Goal: Task Accomplishment & Management: Use online tool/utility

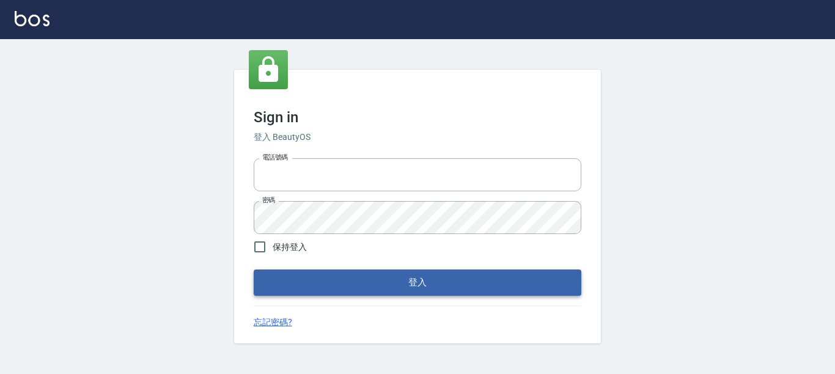
type input "0228278166"
click at [441, 284] on button "登入" at bounding box center [418, 283] width 328 height 26
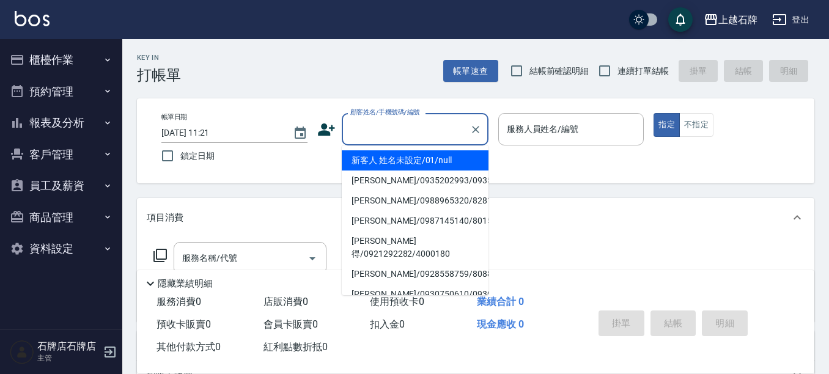
click at [398, 128] on input "顧客姓名/手機號碼/編號" at bounding box center [405, 129] width 117 height 21
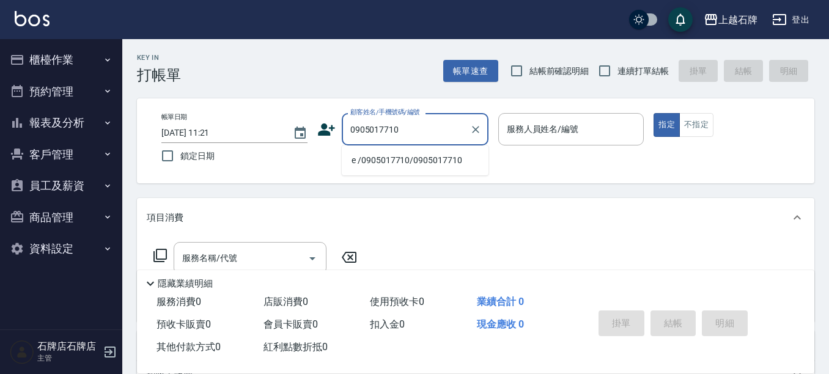
click at [442, 166] on li "e /0905017710/0905017710" at bounding box center [415, 160] width 147 height 20
type input "e /0905017710/0905017710"
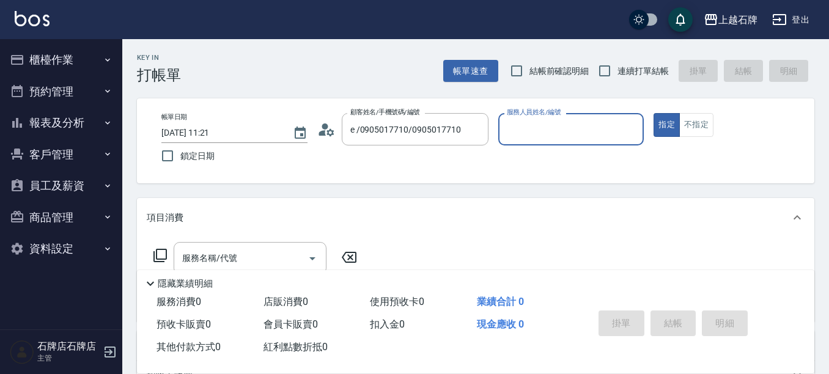
type input "[PERSON_NAME]-4"
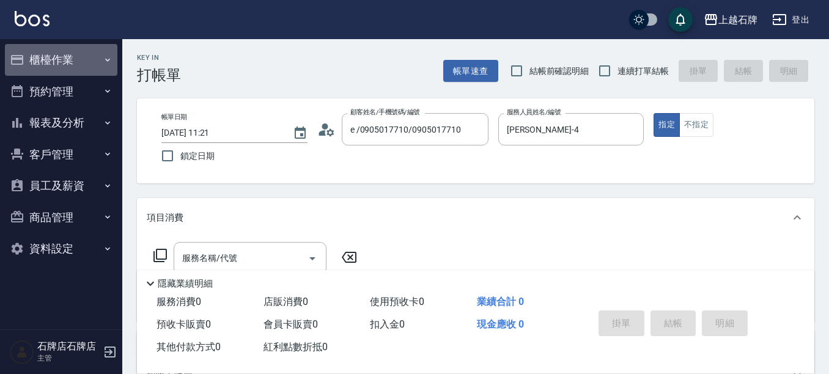
click at [68, 63] on button "櫃檯作業" at bounding box center [61, 60] width 112 height 32
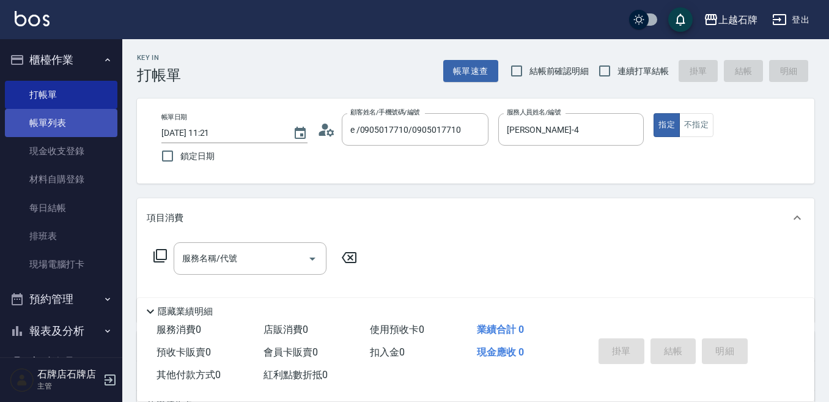
click at [93, 119] on link "帳單列表" at bounding box center [61, 123] width 112 height 28
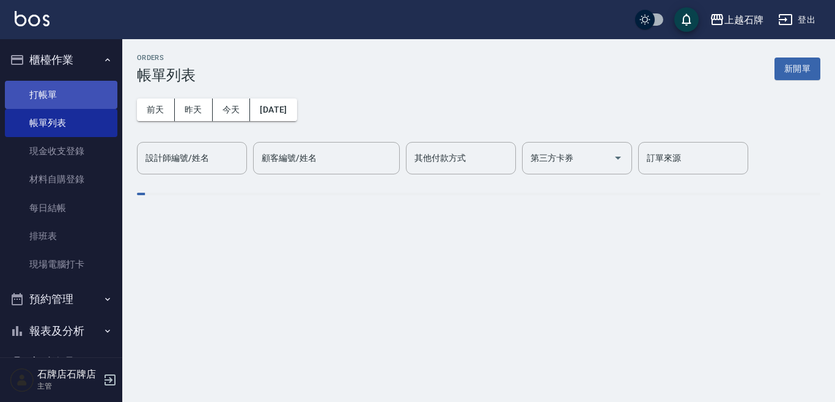
click at [89, 89] on link "打帳單" at bounding box center [61, 95] width 112 height 28
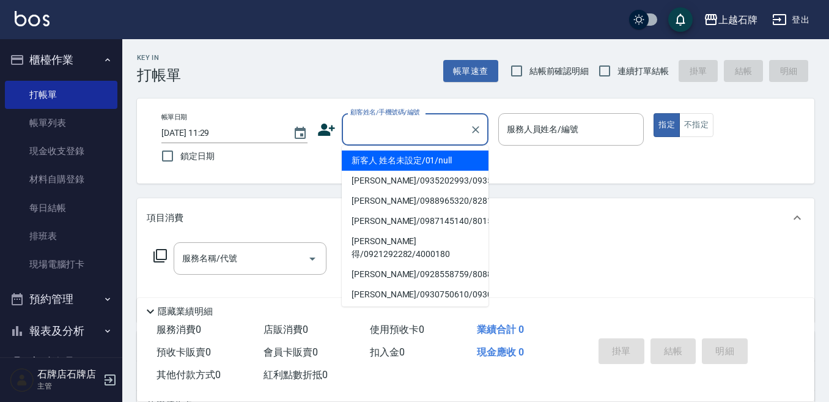
click at [411, 133] on input "顧客姓名/手機號碼/編號" at bounding box center [405, 129] width 117 height 21
click at [449, 168] on li "新客人 姓名未設定/01/null" at bounding box center [415, 160] width 147 height 20
type input "新客人 姓名未設定/01/null"
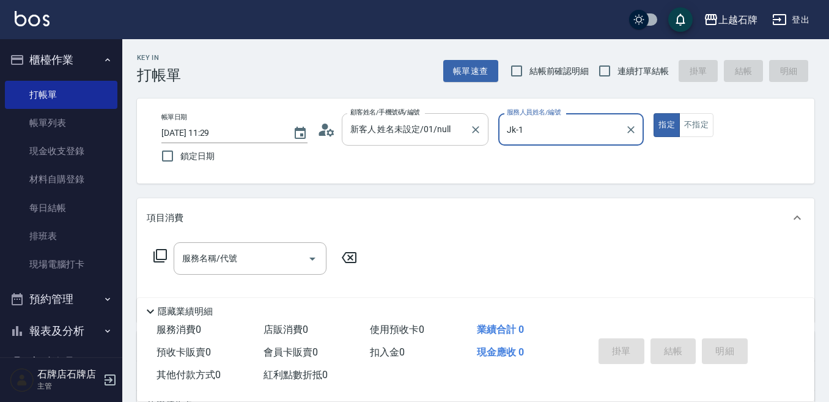
click at [480, 136] on button "Clear" at bounding box center [475, 129] width 17 height 17
type input "Jk-1"
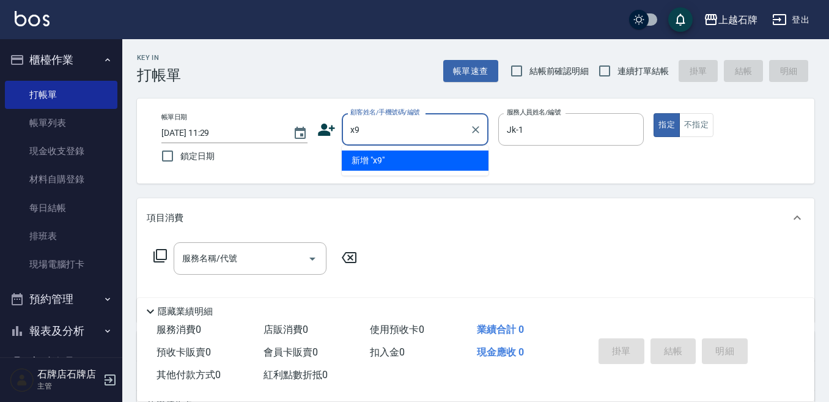
type input "x"
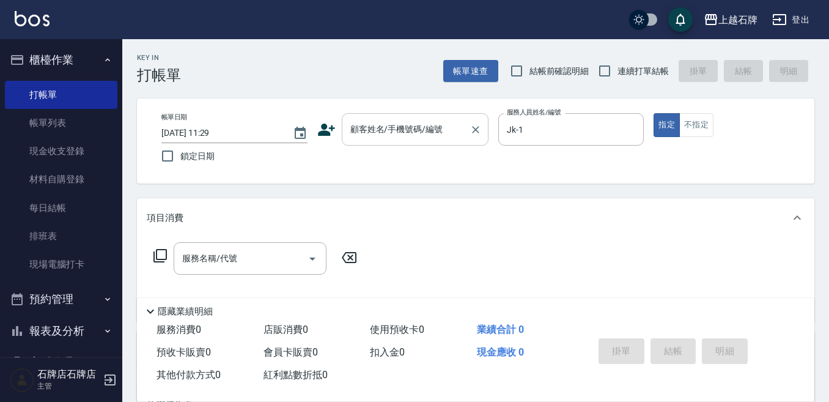
click at [359, 134] on div "顧客姓名/手機號碼/編號 顧客姓名/手機號碼/編號" at bounding box center [415, 129] width 147 height 32
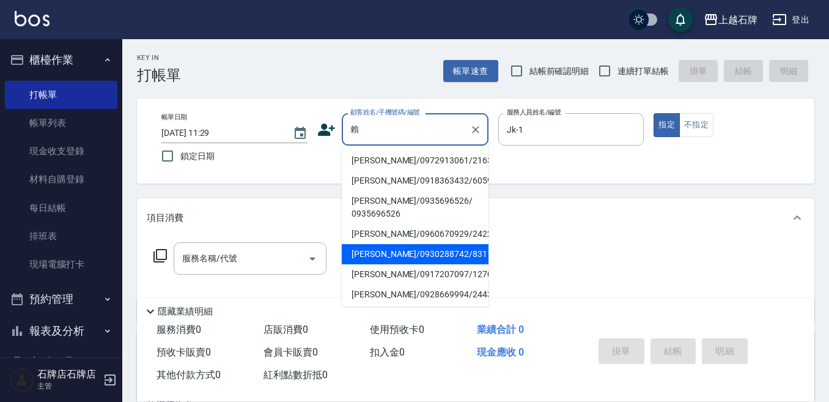
drag, startPoint x: 449, startPoint y: 250, endPoint x: 459, endPoint y: 247, distance: 10.8
click at [450, 250] on li "[PERSON_NAME]/0930288742/8311" at bounding box center [415, 254] width 147 height 20
type input "[PERSON_NAME]/0930288742/8311"
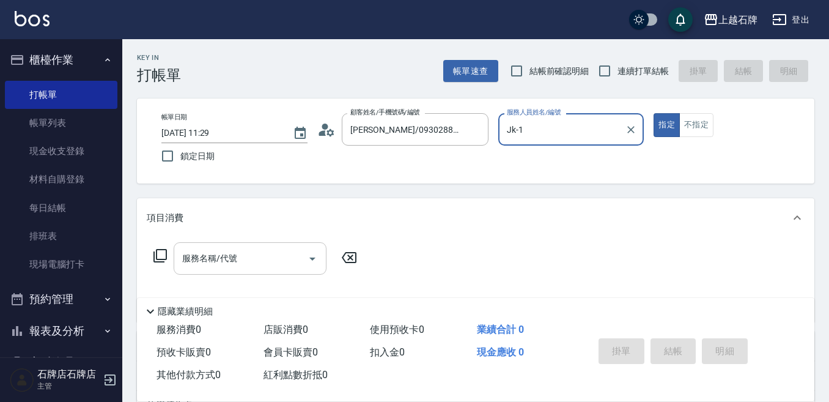
click at [205, 252] on div "服務名稱/代號 服務名稱/代號" at bounding box center [250, 258] width 153 height 32
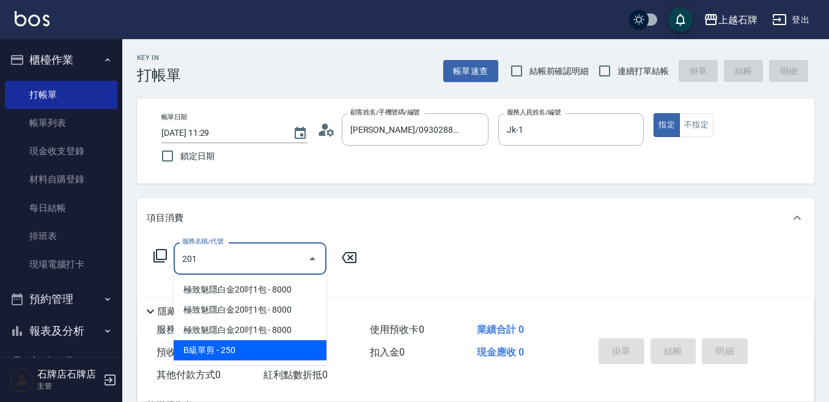
click at [240, 348] on span "B級單剪 - 250" at bounding box center [250, 350] width 153 height 20
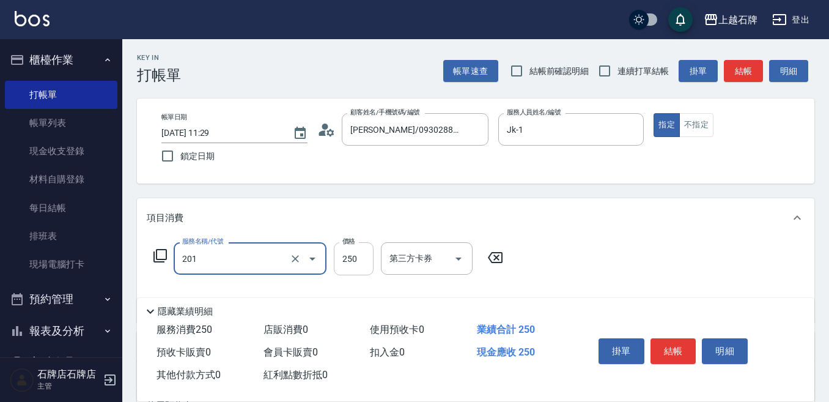
type input "B級單剪(201)"
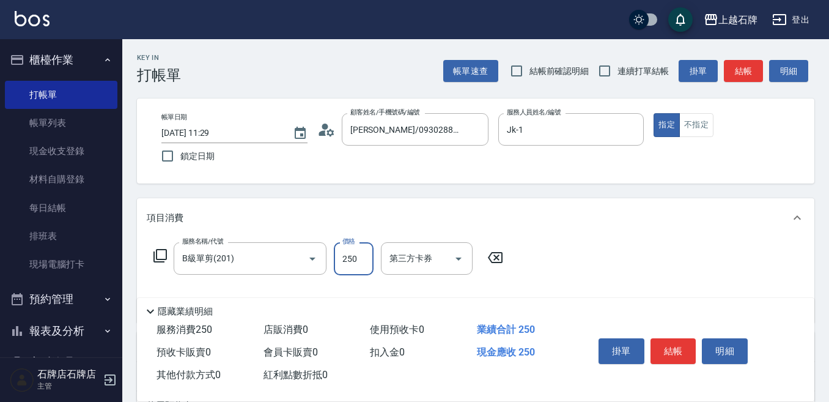
click at [344, 268] on input "250" at bounding box center [354, 258] width 40 height 33
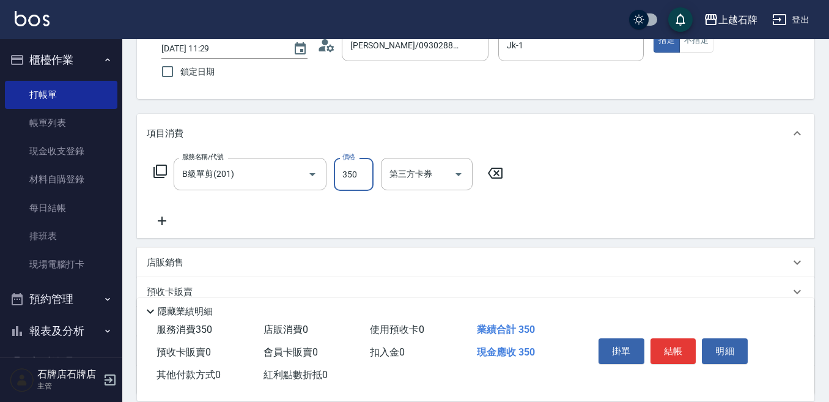
scroll to position [183, 0]
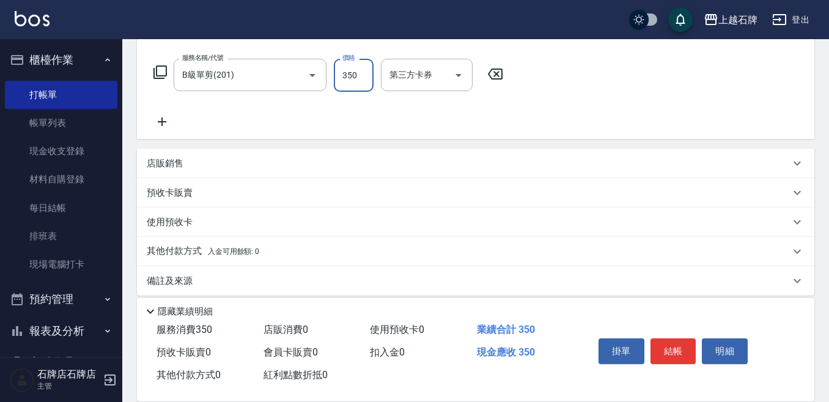
type input "350"
click at [152, 169] on p "店販銷售" at bounding box center [165, 163] width 37 height 13
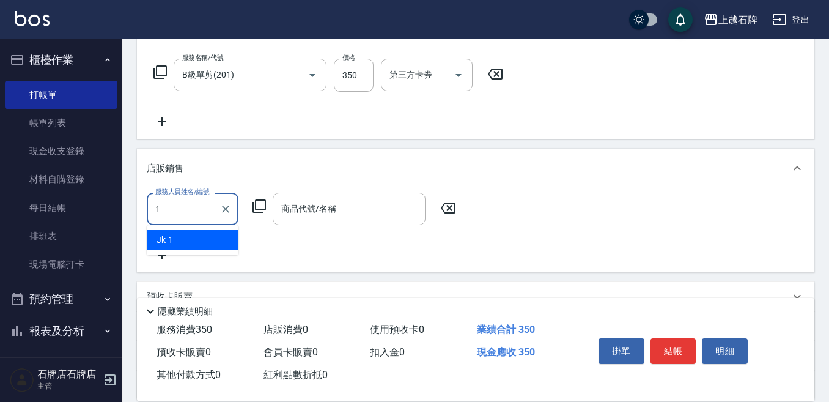
scroll to position [0, 0]
click at [209, 243] on div "Jk -1" at bounding box center [193, 240] width 92 height 20
click at [325, 194] on div "商品代號/名稱" at bounding box center [349, 209] width 153 height 32
type input "Jk-1"
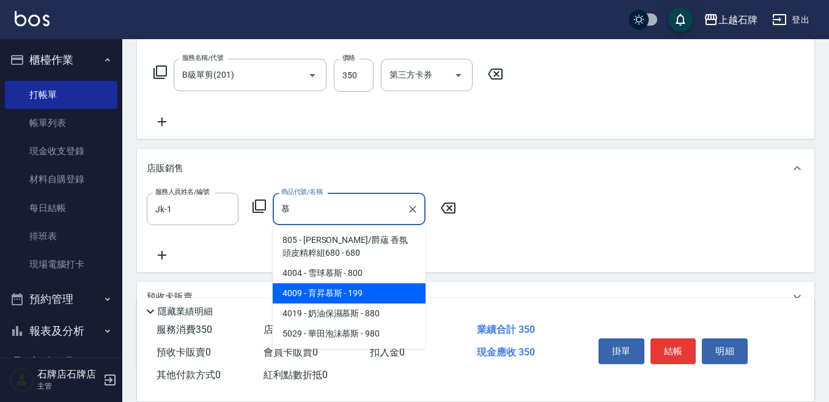
click at [389, 288] on span "4009 - 育昇慕斯 - 199" at bounding box center [349, 293] width 153 height 20
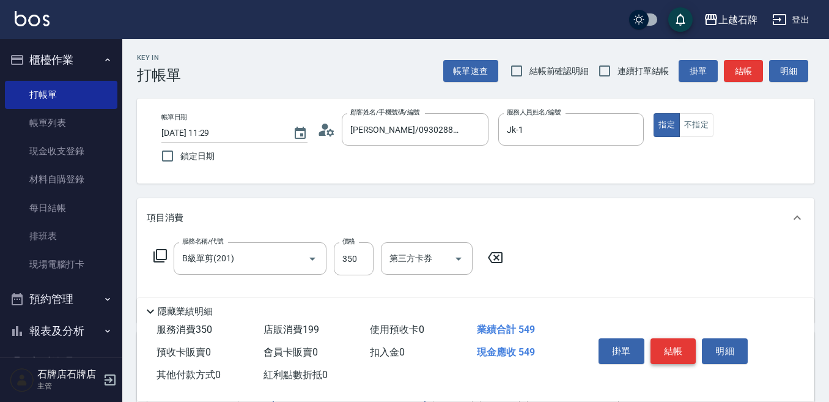
type input "育昇[PERSON_NAME]"
click at [662, 338] on button "結帳" at bounding box center [673, 351] width 46 height 26
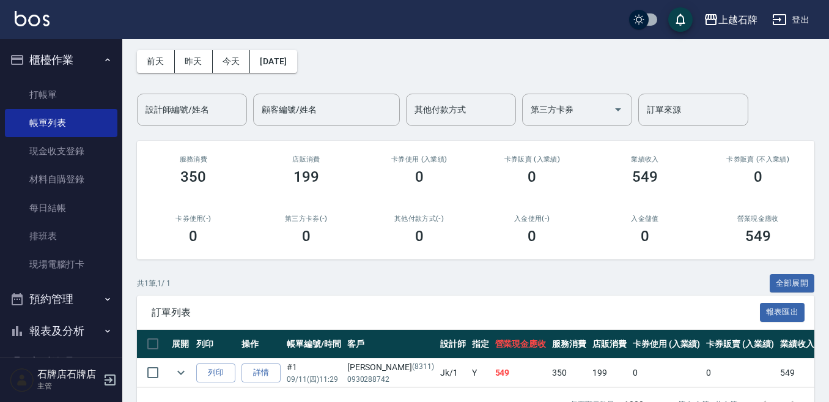
scroll to position [92, 0]
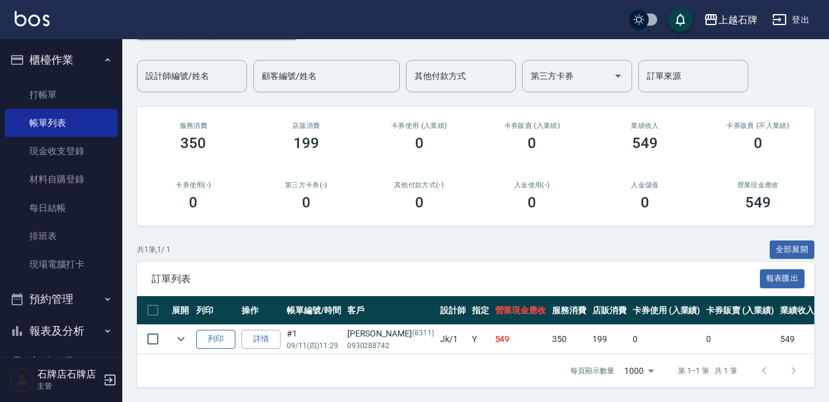
click at [216, 331] on button "列印" at bounding box center [215, 338] width 39 height 19
click at [50, 87] on link "打帳單" at bounding box center [61, 95] width 112 height 28
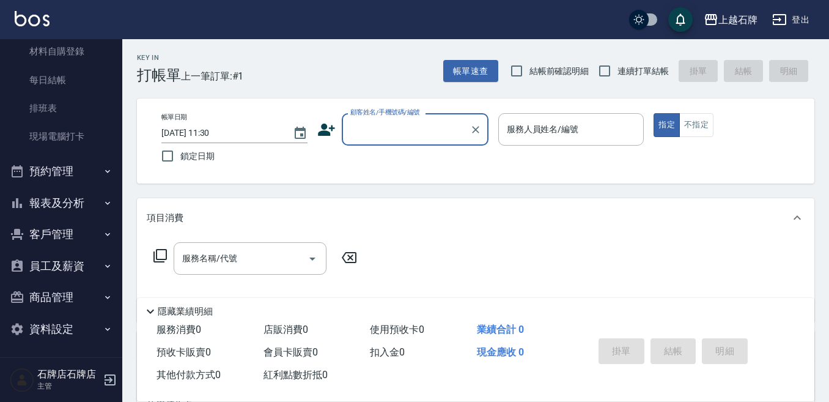
scroll to position [130, 0]
click at [102, 180] on button "預約管理" at bounding box center [61, 169] width 112 height 32
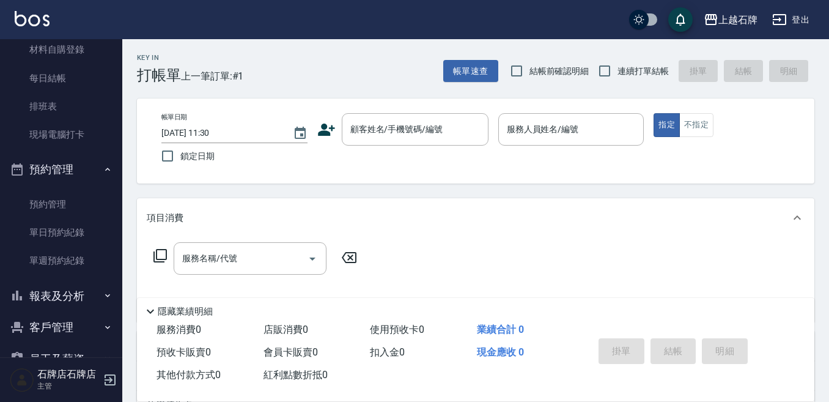
click at [102, 180] on button "預約管理" at bounding box center [61, 169] width 112 height 32
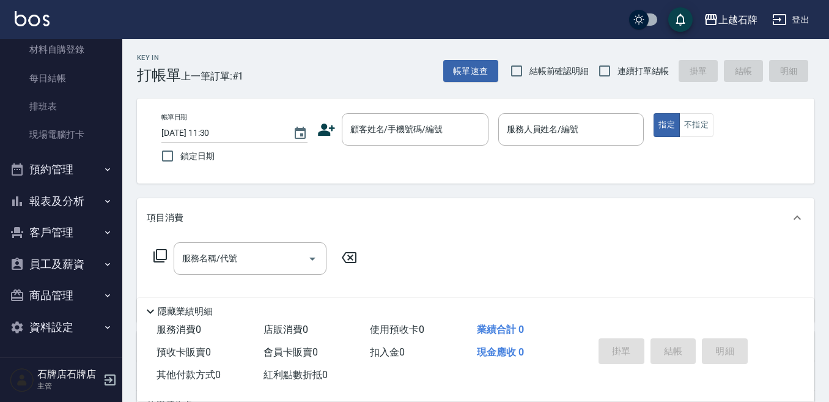
click at [28, 218] on button "客戶管理" at bounding box center [61, 232] width 112 height 32
click at [49, 199] on button "報表及分析" at bounding box center [61, 201] width 112 height 32
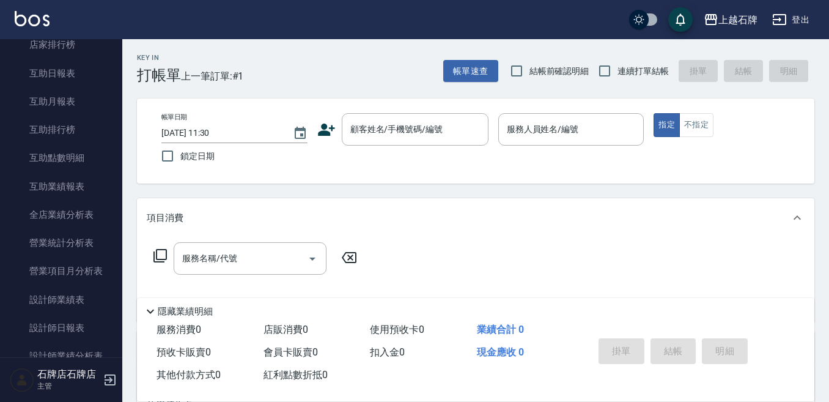
scroll to position [496, 0]
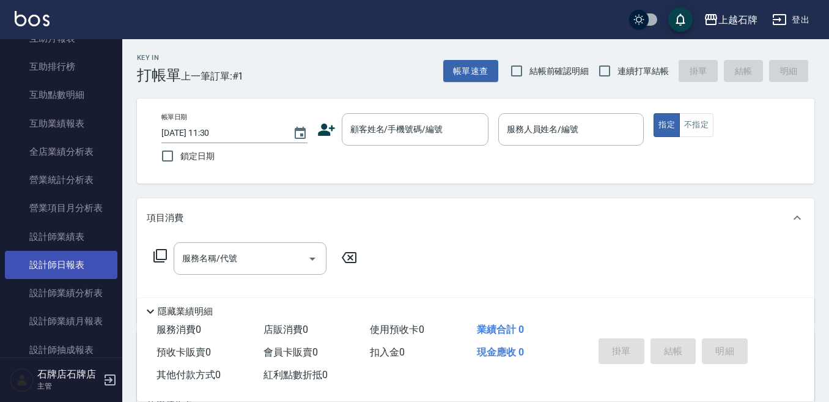
click at [72, 259] on link "設計師日報表" at bounding box center [61, 265] width 112 height 28
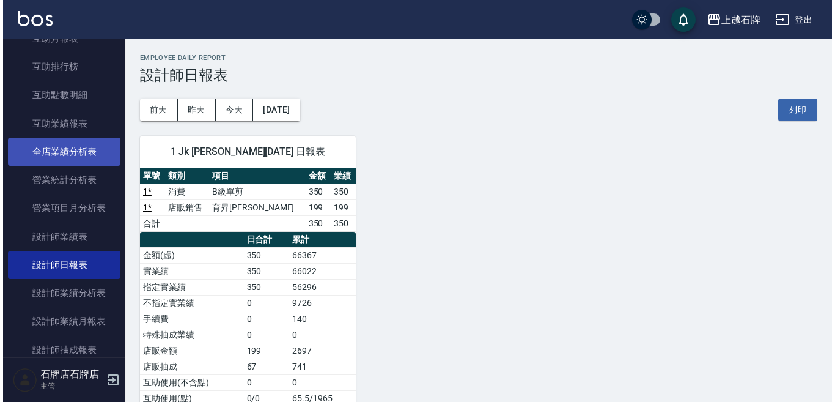
scroll to position [557, 0]
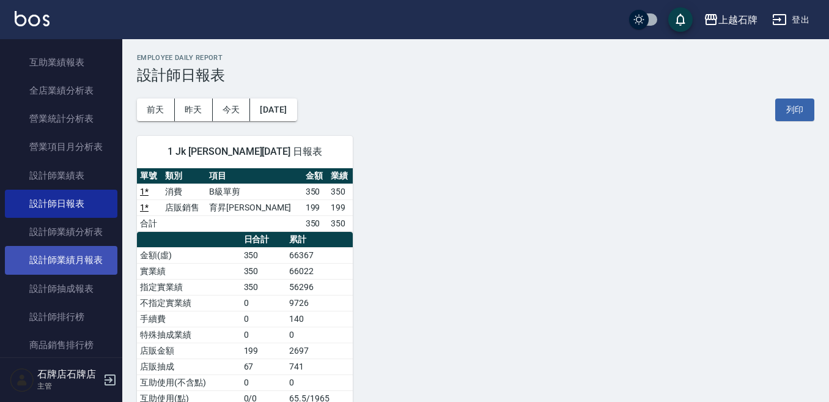
click at [79, 252] on link "設計師業績月報表" at bounding box center [61, 260] width 112 height 28
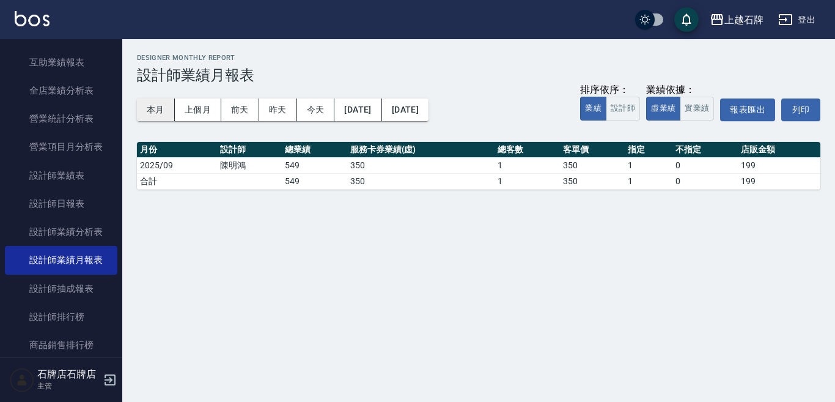
click at [161, 111] on button "本月" at bounding box center [156, 109] width 38 height 23
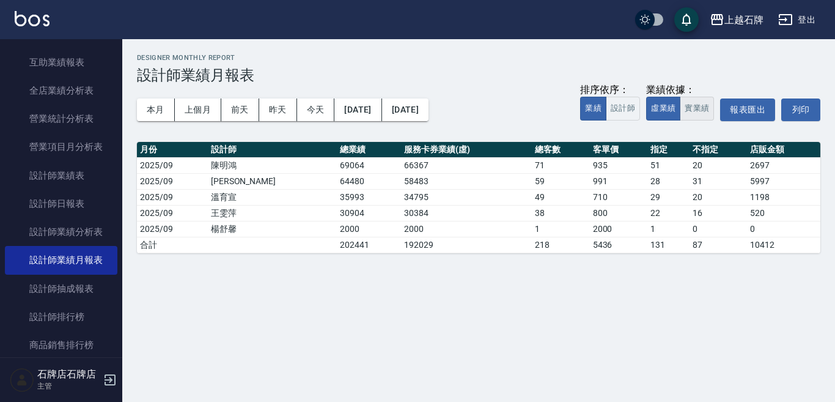
click at [696, 113] on button "實業績" at bounding box center [697, 109] width 34 height 24
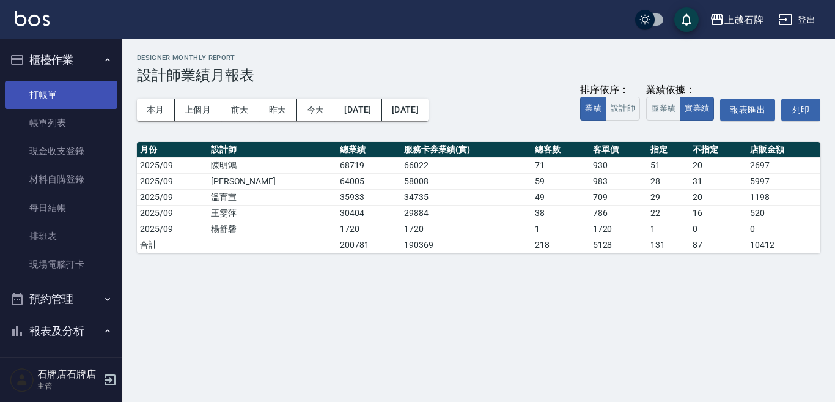
click at [71, 100] on link "打帳單" at bounding box center [61, 95] width 112 height 28
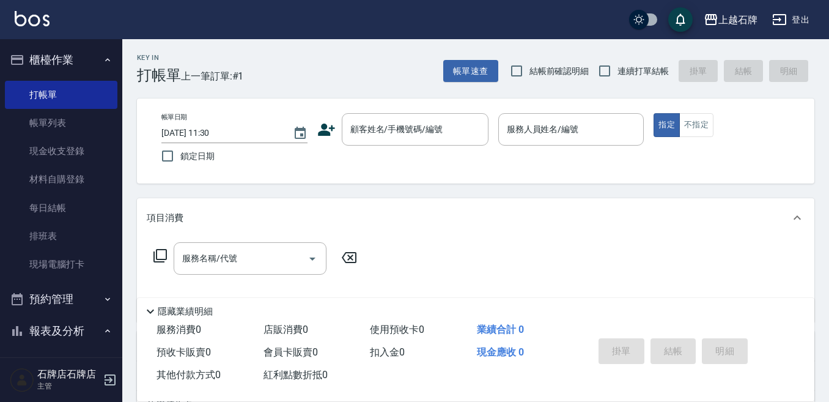
click at [395, 75] on div "Key In 打帳單 上一筆訂單:#1 帳單速查 結帳前確認明細 連續打單結帳 掛單 結帳 明細" at bounding box center [468, 61] width 692 height 45
click at [401, 71] on div "Key In 打帳單 上一筆訂單:#1 帳單速查 結帳前確認明細 連續打單結帳 掛單 結帳 明細" at bounding box center [468, 61] width 692 height 45
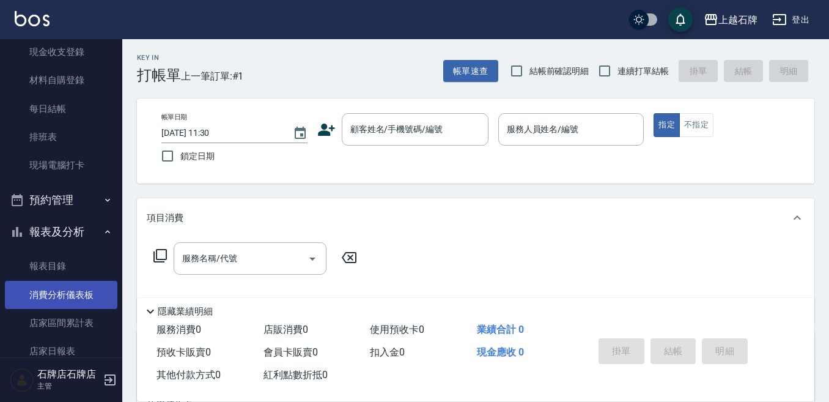
scroll to position [244, 0]
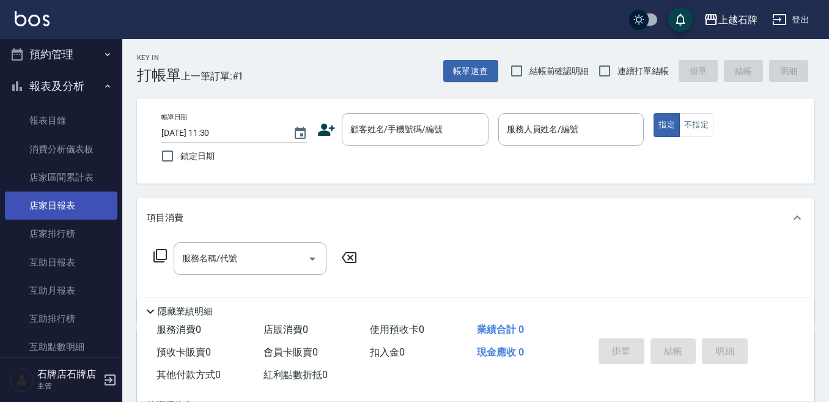
click at [81, 204] on link "店家日報表" at bounding box center [61, 205] width 112 height 28
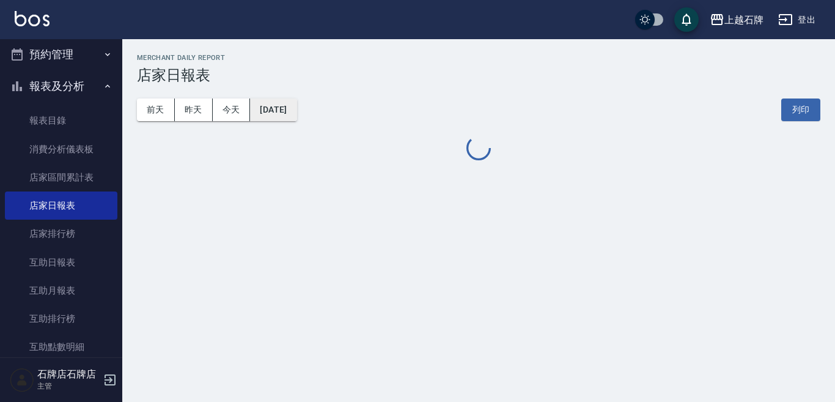
click at [295, 105] on button "[DATE]" at bounding box center [273, 109] width 46 height 23
click at [279, 114] on button "[DATE]" at bounding box center [273, 109] width 46 height 23
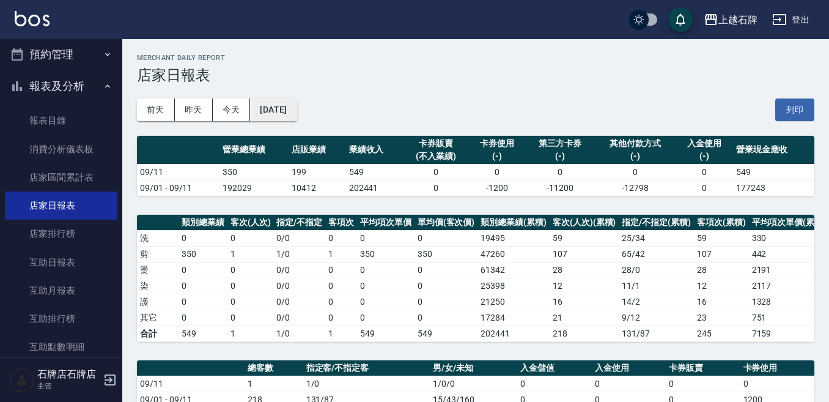
click at [296, 103] on button "[DATE]" at bounding box center [273, 109] width 46 height 23
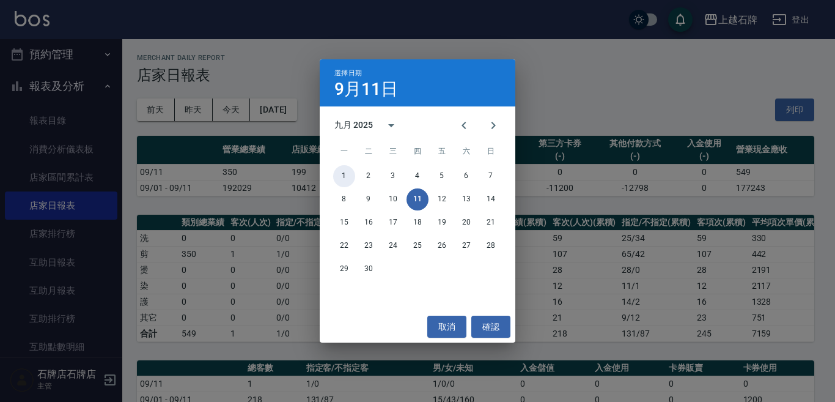
click at [343, 174] on button "1" at bounding box center [344, 176] width 22 height 22
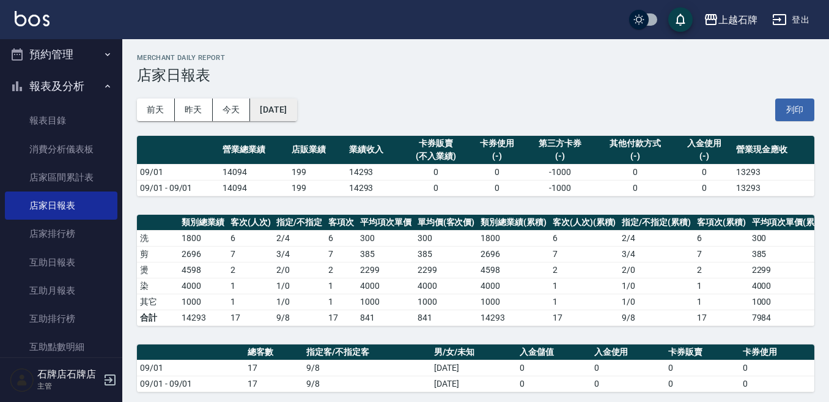
click at [296, 109] on button "[DATE]" at bounding box center [273, 109] width 46 height 23
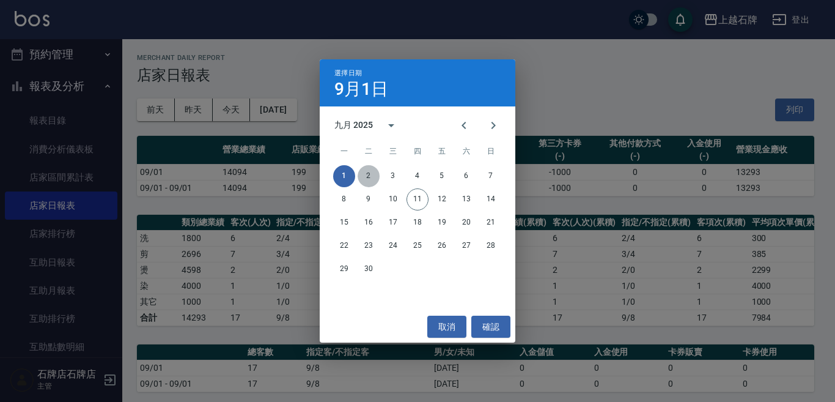
click at [370, 174] on button "2" at bounding box center [369, 176] width 22 height 22
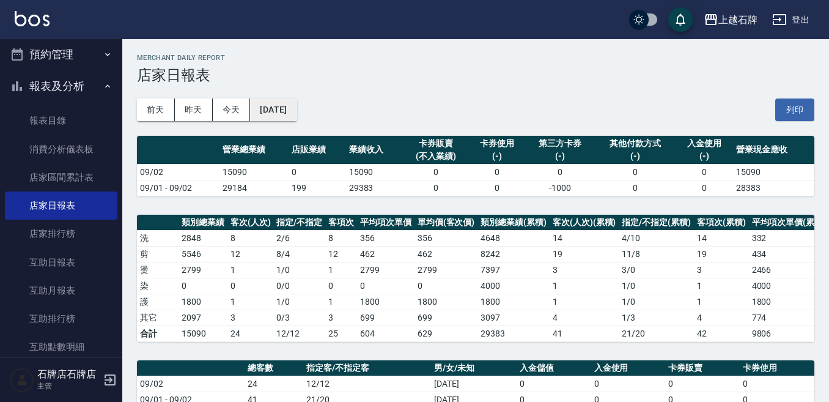
click at [282, 120] on button "[DATE]" at bounding box center [273, 109] width 46 height 23
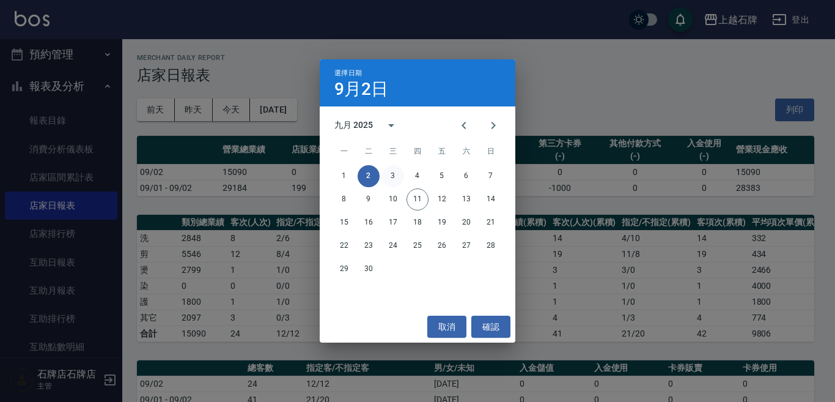
click at [393, 173] on button "3" at bounding box center [393, 176] width 22 height 22
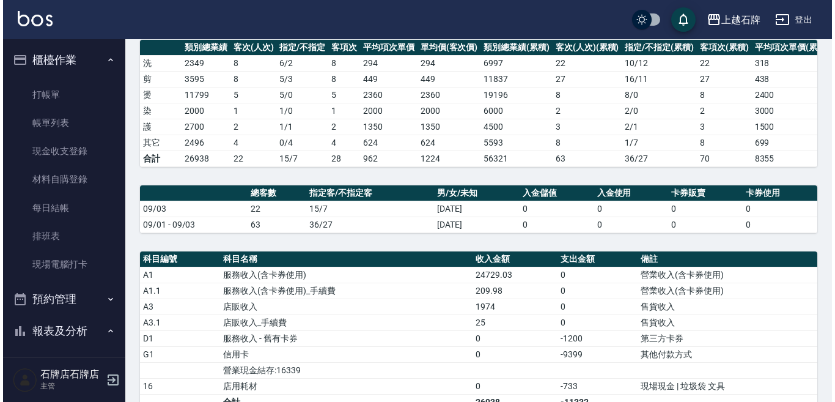
scroll to position [61, 0]
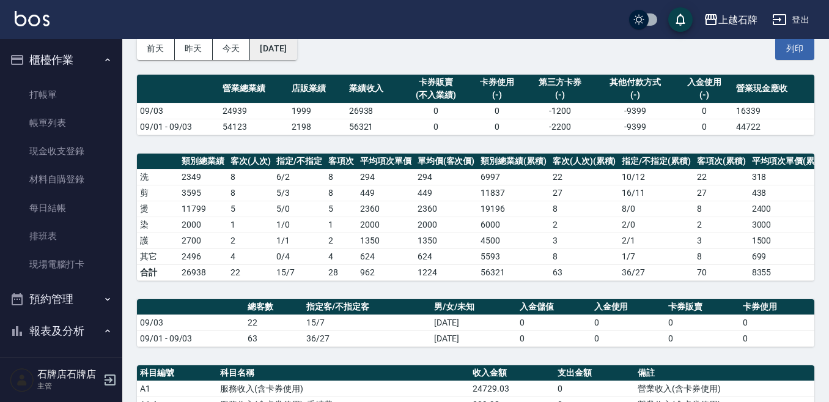
click at [291, 58] on button "[DATE]" at bounding box center [273, 48] width 46 height 23
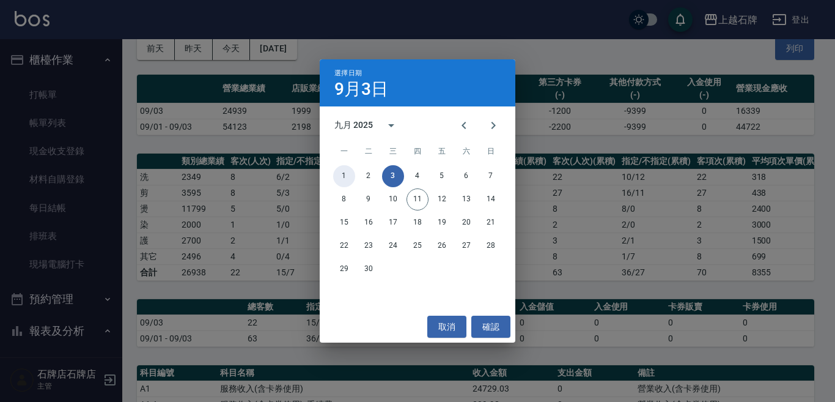
click at [348, 175] on button "1" at bounding box center [344, 176] width 22 height 22
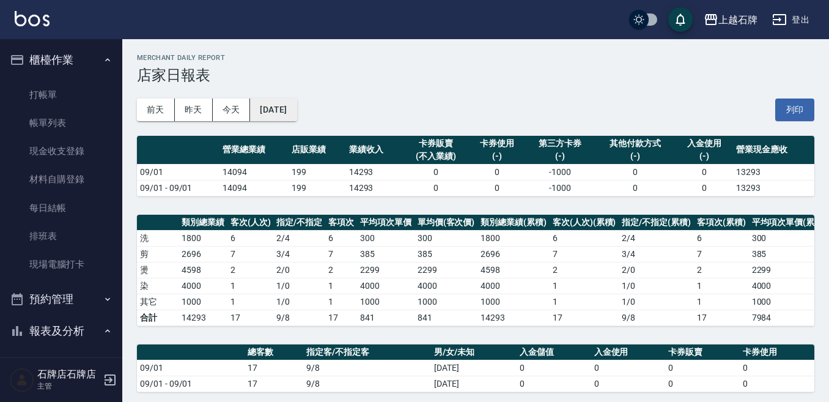
click at [315, 113] on div "[DATE] [DATE] [DATE] [DATE] 列印" at bounding box center [475, 110] width 677 height 52
click at [296, 112] on button "[DATE]" at bounding box center [273, 109] width 46 height 23
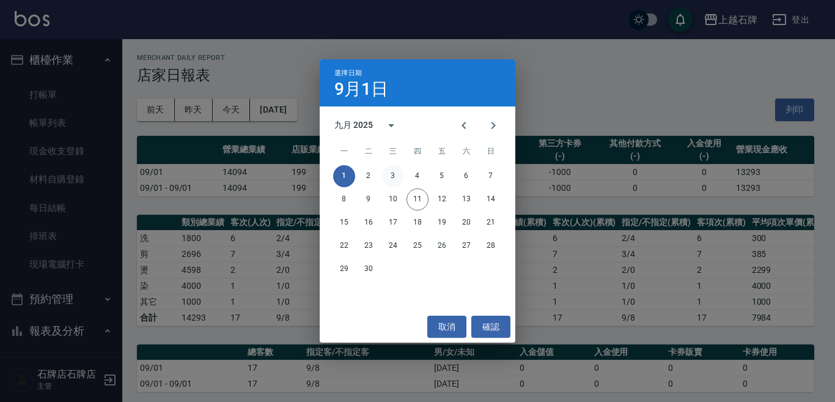
click at [400, 175] on button "3" at bounding box center [393, 176] width 22 height 22
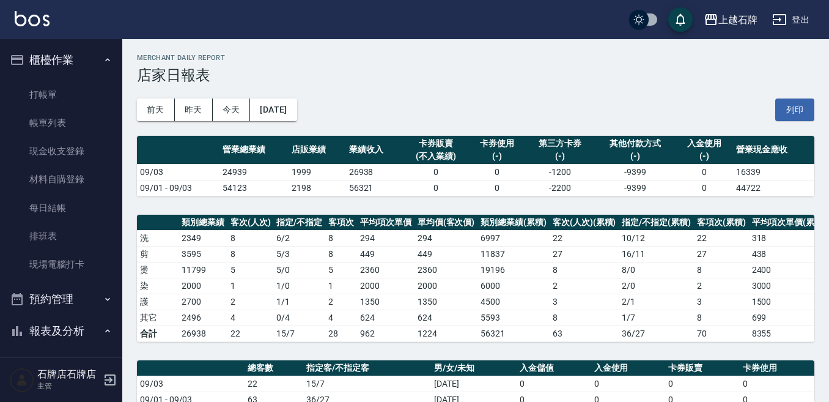
click at [293, 97] on div "[DATE] [DATE] [DATE] [DATE] 列印" at bounding box center [475, 110] width 677 height 52
click at [292, 117] on button "[DATE]" at bounding box center [273, 109] width 46 height 23
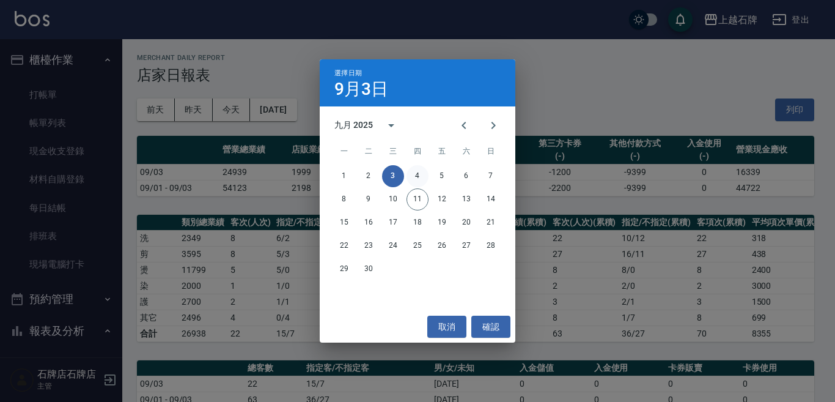
click at [411, 171] on button "4" at bounding box center [417, 176] width 22 height 22
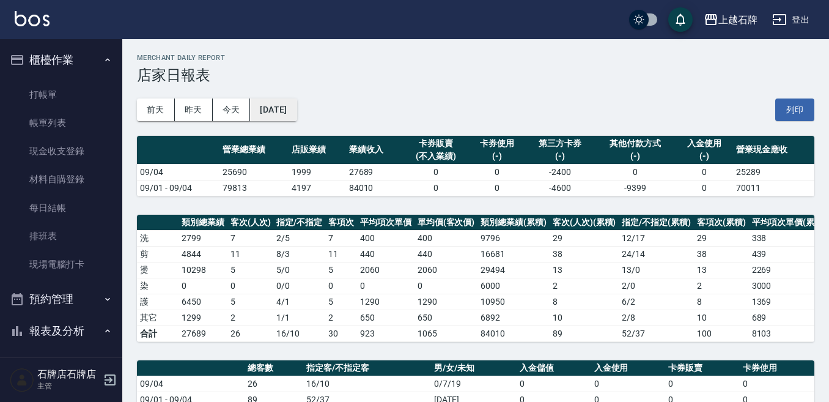
click at [275, 105] on button "[DATE]" at bounding box center [273, 109] width 46 height 23
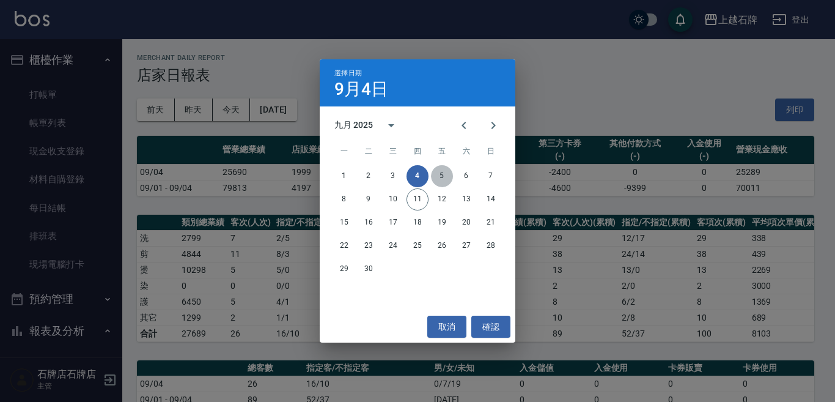
click at [444, 174] on button "5" at bounding box center [442, 176] width 22 height 22
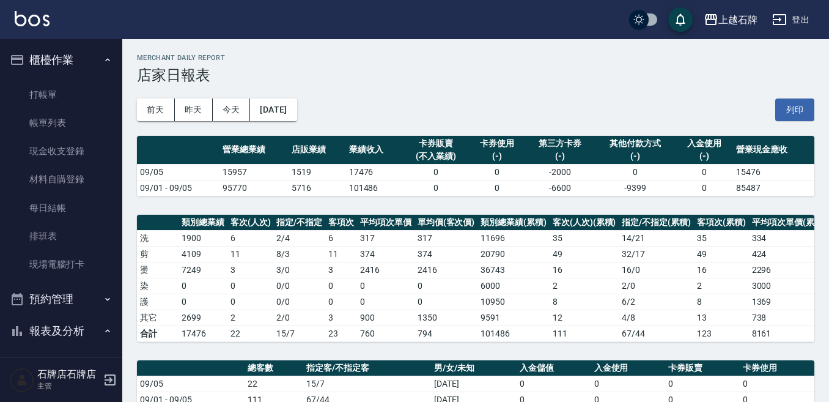
click at [288, 90] on div "[DATE] [DATE] [DATE] [DATE] 列印" at bounding box center [475, 110] width 677 height 52
click at [287, 97] on div "[DATE] [DATE] [DATE] [DATE] 列印" at bounding box center [475, 110] width 677 height 52
click at [295, 98] on button "[DATE]" at bounding box center [273, 109] width 46 height 23
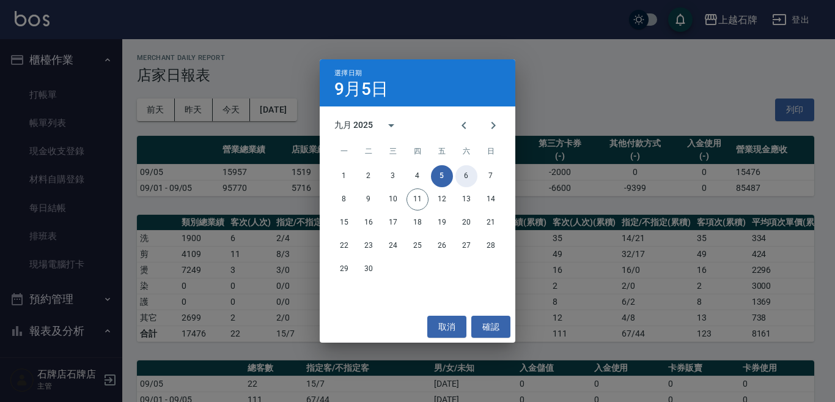
click at [471, 182] on button "6" at bounding box center [466, 176] width 22 height 22
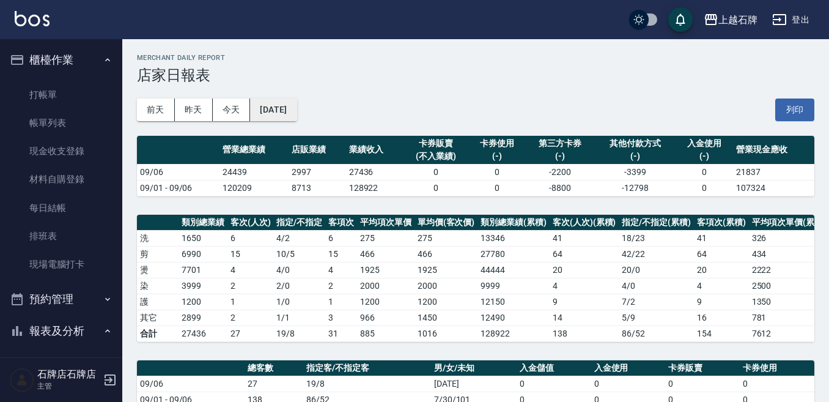
click at [290, 100] on button "[DATE]" at bounding box center [273, 109] width 46 height 23
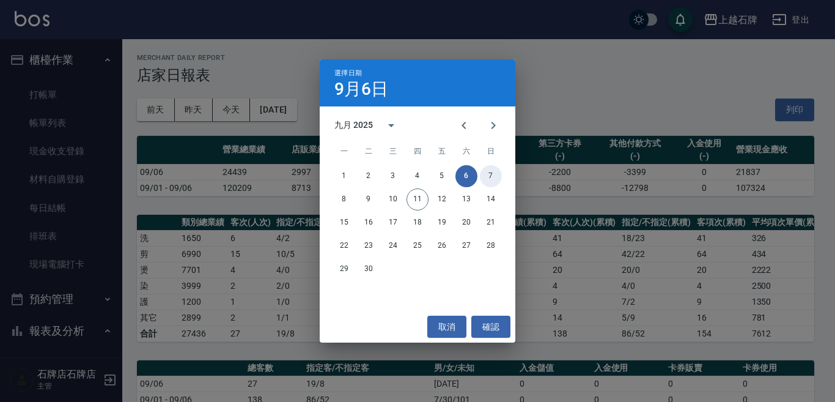
click at [498, 174] on button "7" at bounding box center [491, 176] width 22 height 22
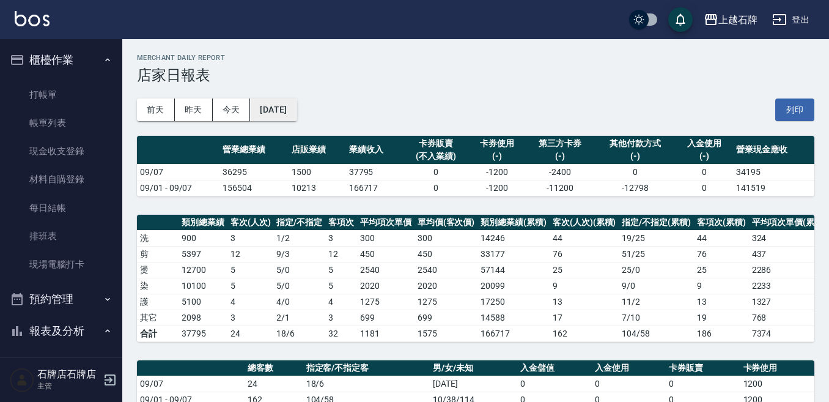
click at [296, 108] on button "[DATE]" at bounding box center [273, 109] width 46 height 23
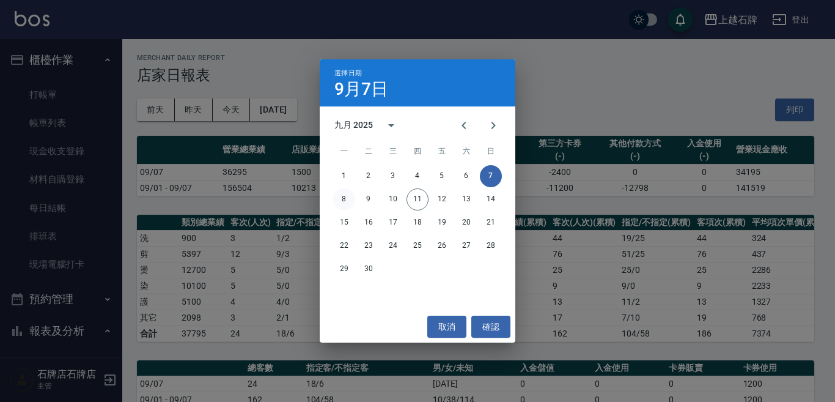
click at [345, 199] on button "8" at bounding box center [344, 199] width 22 height 22
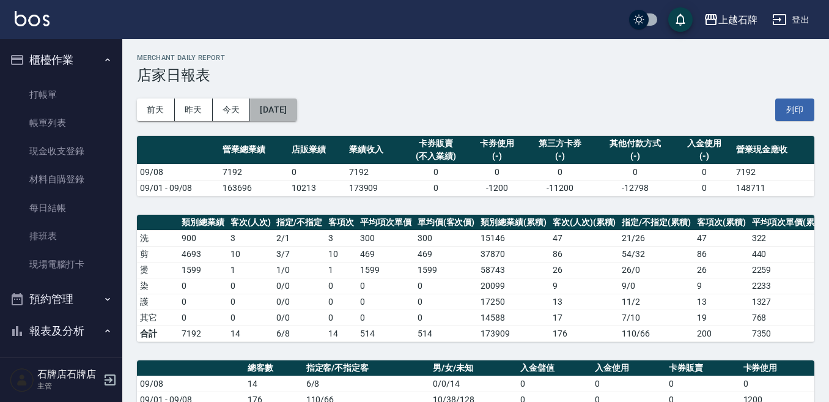
click at [296, 106] on button "[DATE]" at bounding box center [273, 109] width 46 height 23
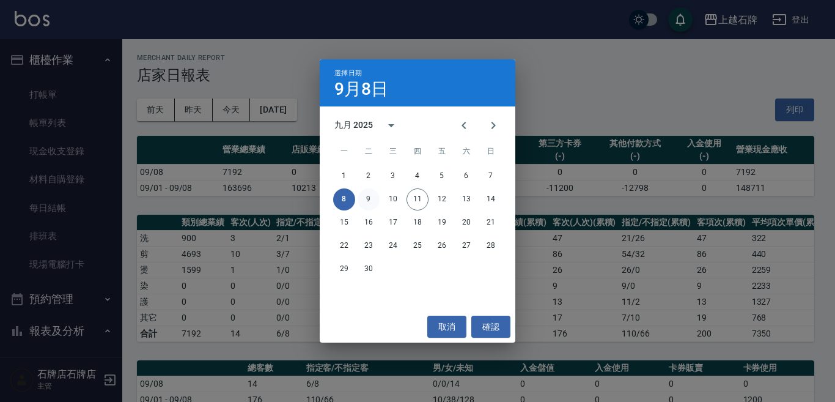
click at [370, 193] on button "9" at bounding box center [369, 199] width 22 height 22
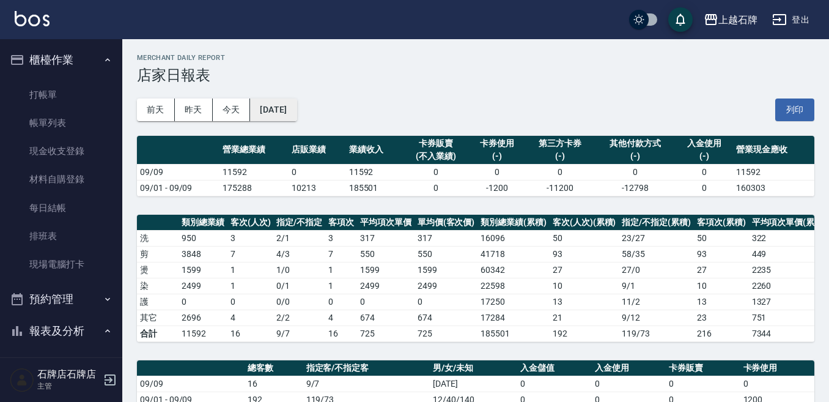
click at [295, 112] on button "[DATE]" at bounding box center [273, 109] width 46 height 23
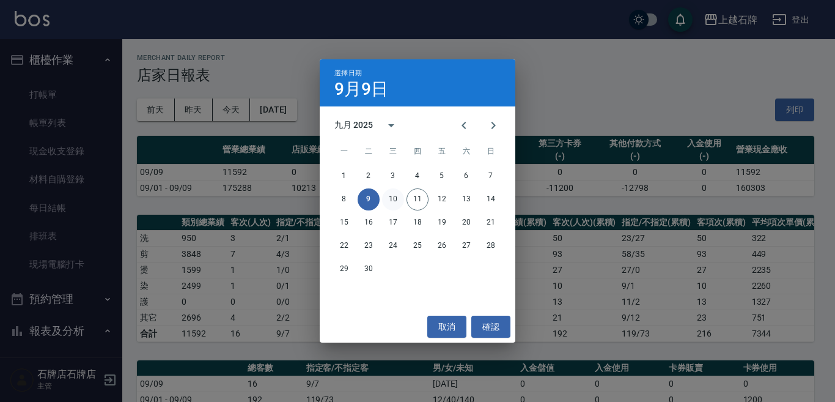
click at [398, 200] on button "10" at bounding box center [393, 199] width 22 height 22
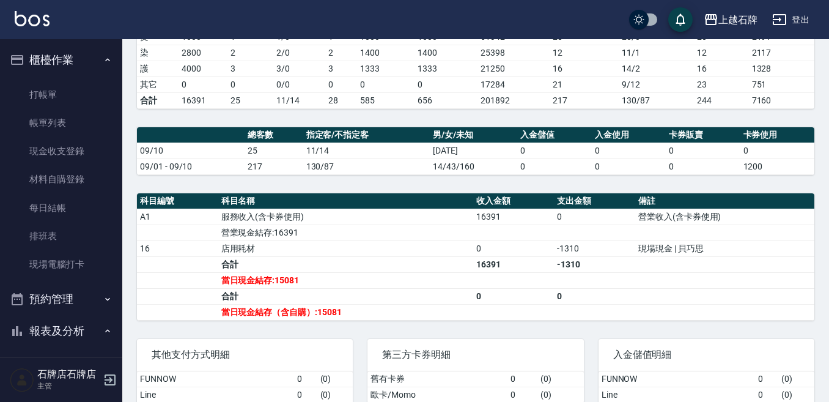
scroll to position [231, 0]
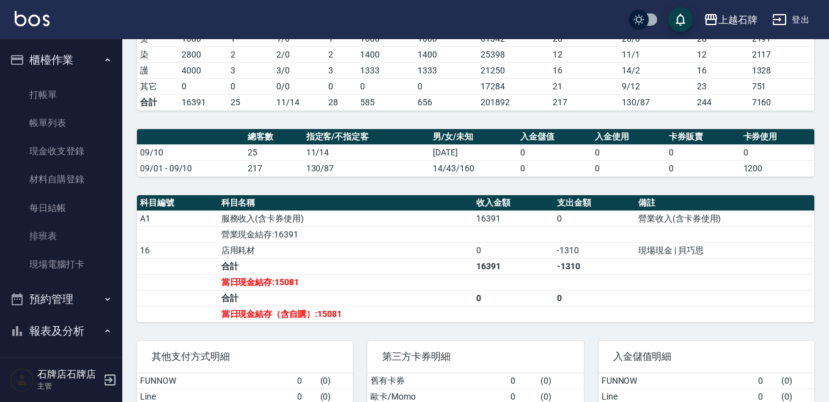
click at [386, 226] on td "服務收入(含卡券使用)" at bounding box center [345, 218] width 255 height 16
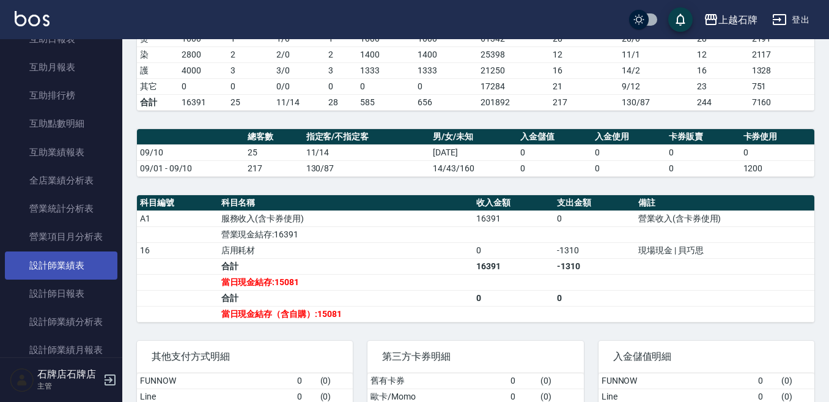
scroll to position [489, 0]
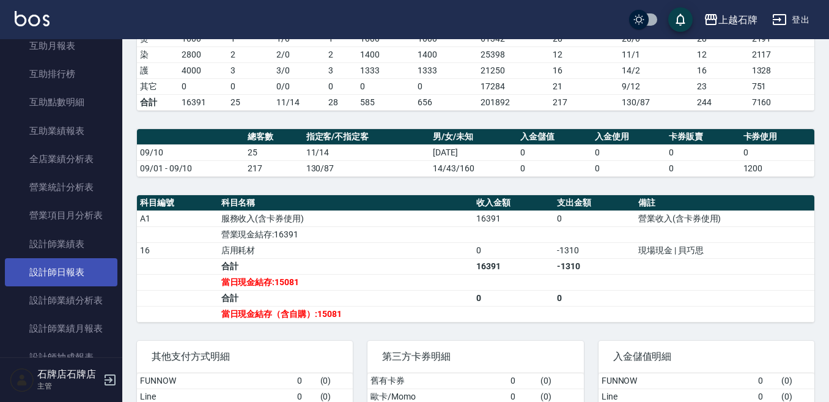
click at [52, 262] on link "設計師日報表" at bounding box center [61, 272] width 112 height 28
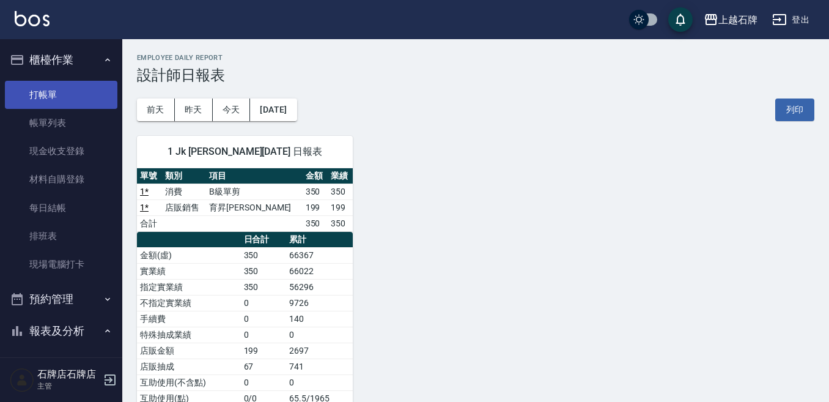
click at [41, 84] on link "打帳單" at bounding box center [61, 95] width 112 height 28
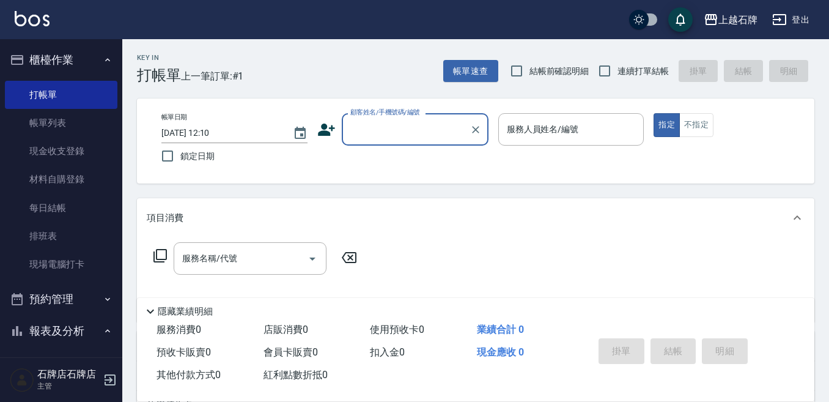
click at [389, 88] on div "Key In 打帳單 上一筆訂單:#1 帳單速查 結帳前確認明細 連續打單結帳 掛單 結帳 明細 帳單日期 [DATE] 12:10 鎖定日期 顧客姓名/手機…" at bounding box center [475, 317] width 707 height 556
